Goal: Task Accomplishment & Management: Manage account settings

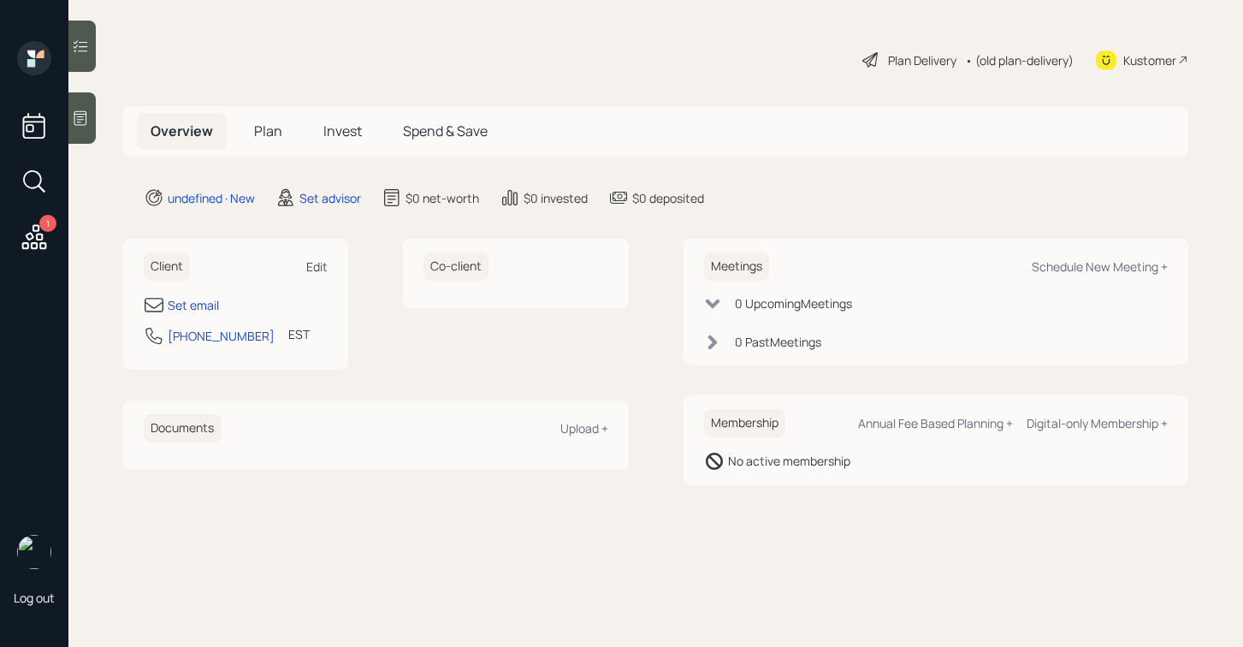
click at [319, 263] on div "Edit" at bounding box center [316, 266] width 21 height 16
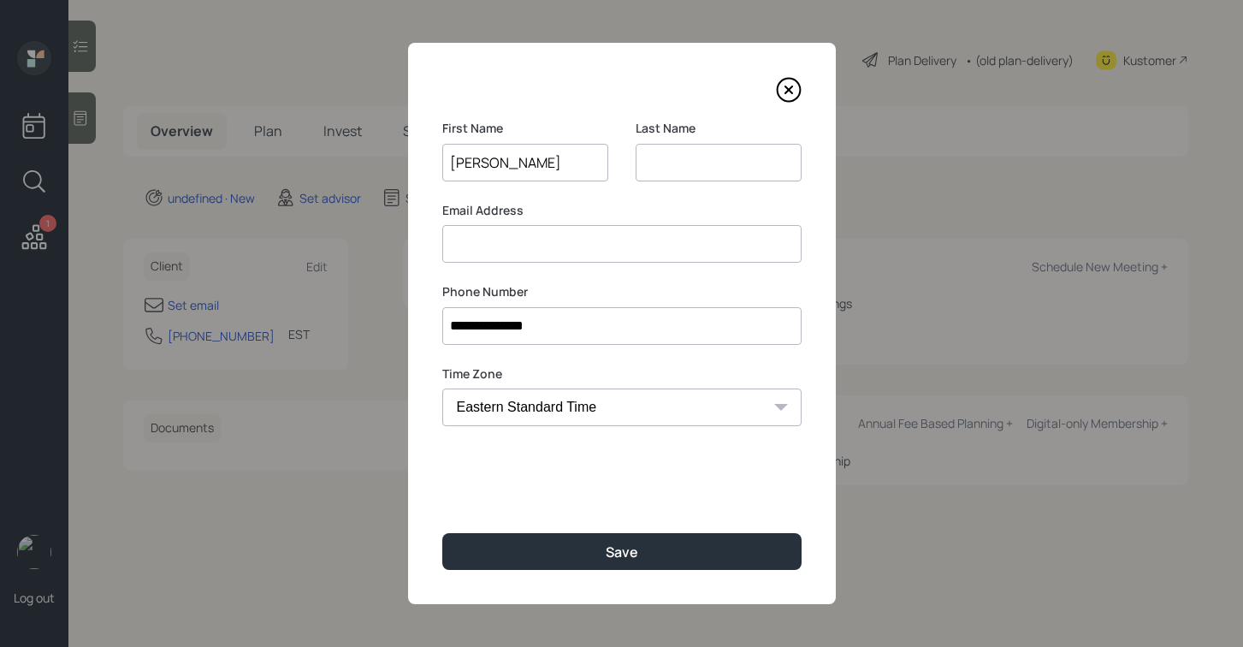
type input "[PERSON_NAME]"
click at [676, 163] on input at bounding box center [719, 163] width 166 height 38
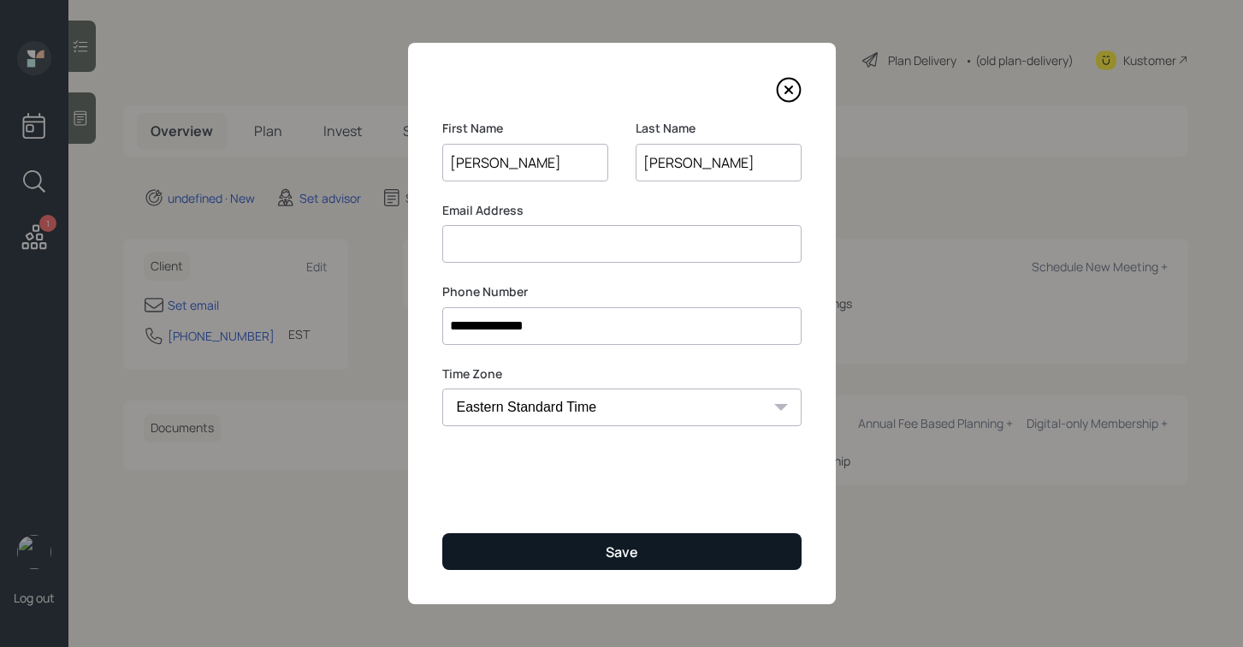
type input "[PERSON_NAME]"
click at [548, 544] on button "Save" at bounding box center [621, 551] width 359 height 37
